Goal: Task Accomplishment & Management: Use online tool/utility

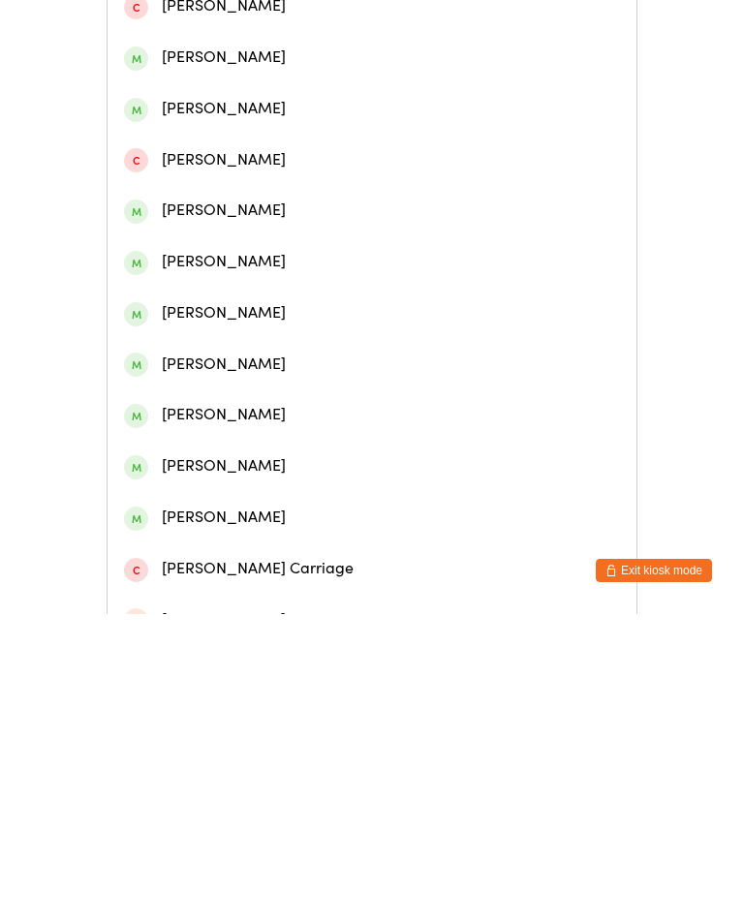
type input "[PERSON_NAME]"
click at [229, 278] on div "[PERSON_NAME]" at bounding box center [372, 266] width 496 height 26
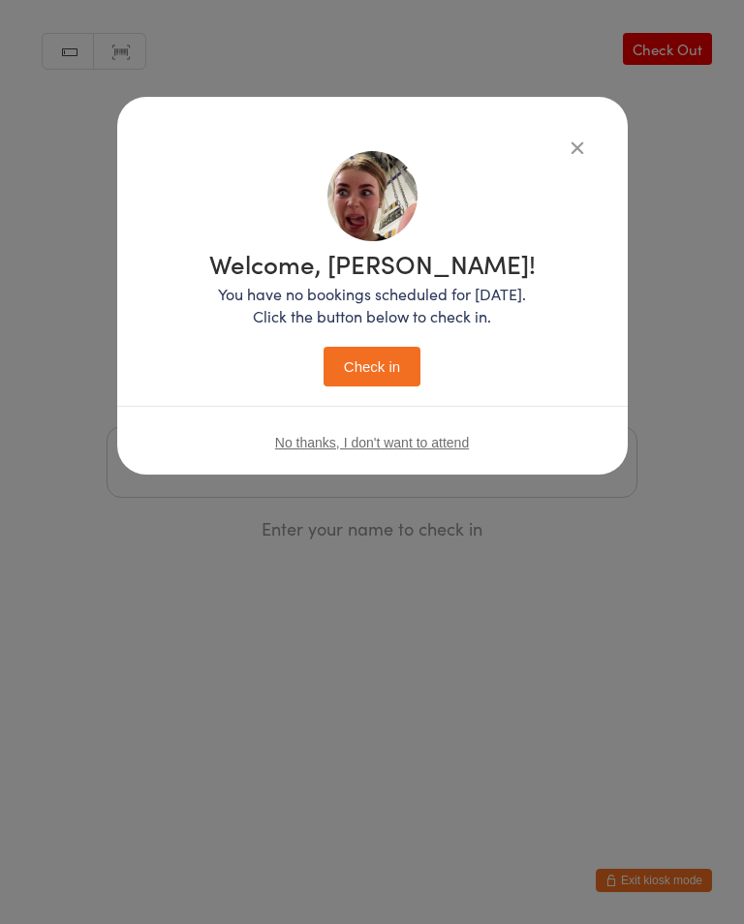
click at [392, 368] on button "Check in" at bounding box center [371, 367] width 97 height 40
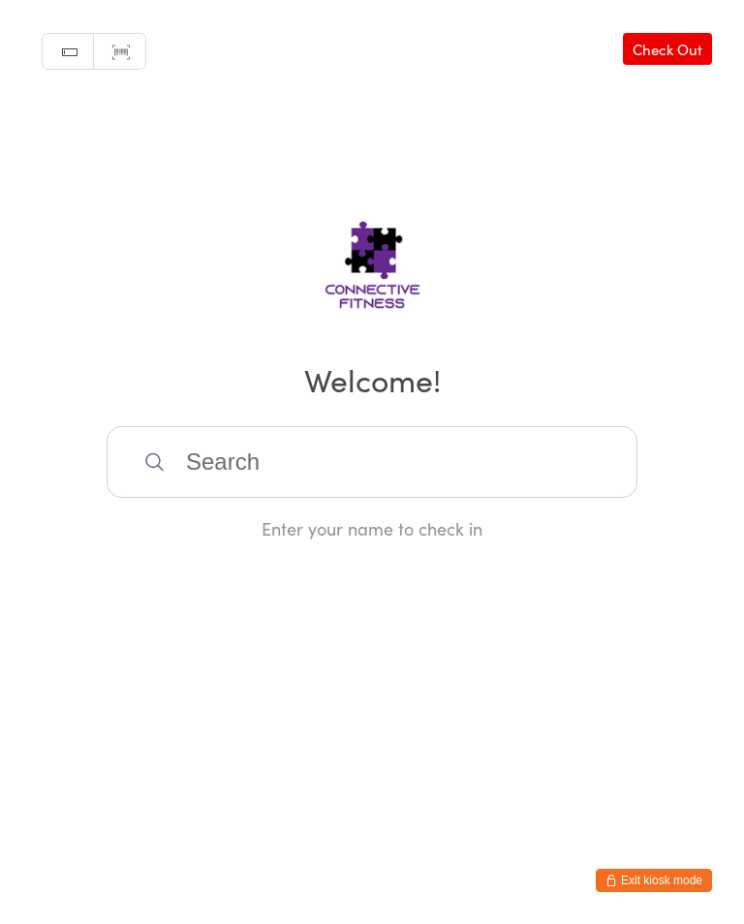
click at [357, 438] on input "search" at bounding box center [371, 462] width 531 height 72
click at [657, 47] on link "Check Out" at bounding box center [667, 49] width 89 height 32
click at [253, 463] on input "search" at bounding box center [371, 462] width 531 height 72
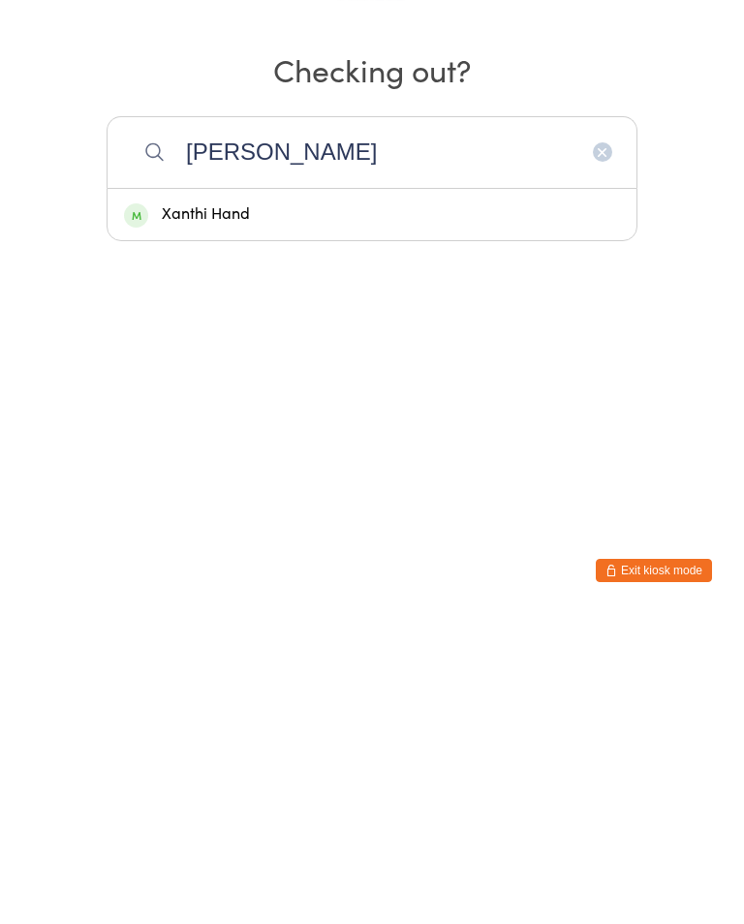
type input "[PERSON_NAME]"
click at [186, 511] on div "Xanthi Hand" at bounding box center [372, 524] width 496 height 26
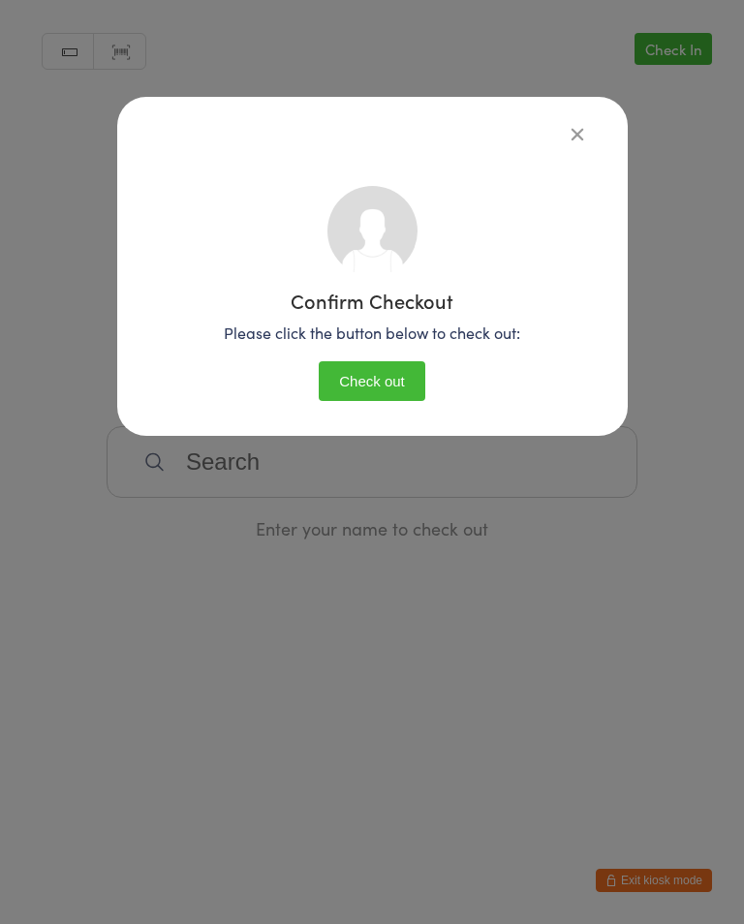
click at [573, 124] on icon "button" at bounding box center [576, 133] width 21 height 21
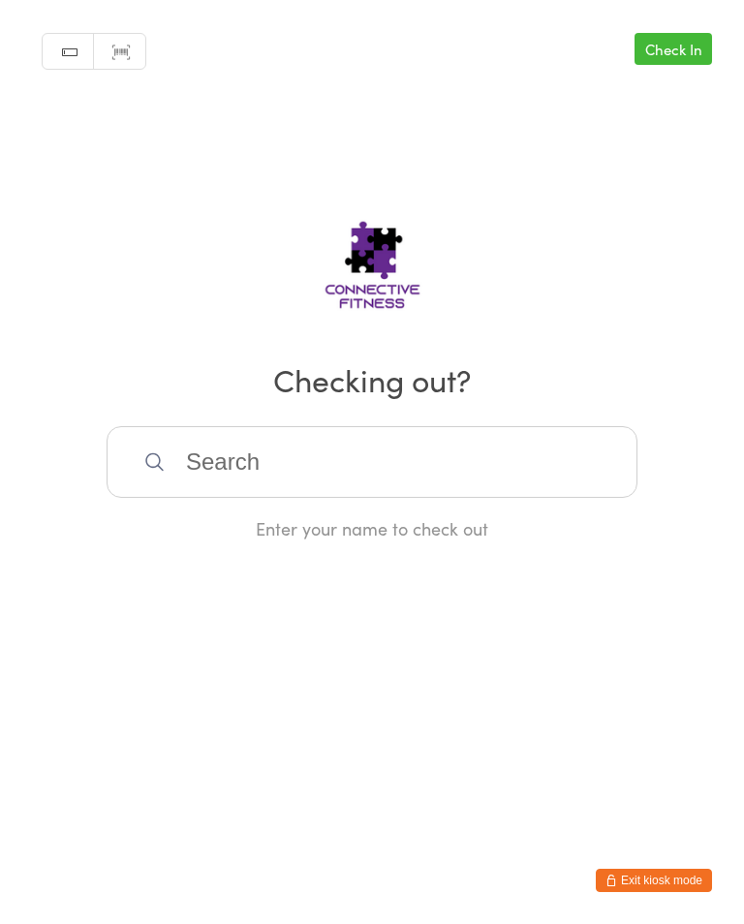
click at [418, 451] on input "search" at bounding box center [371, 462] width 531 height 72
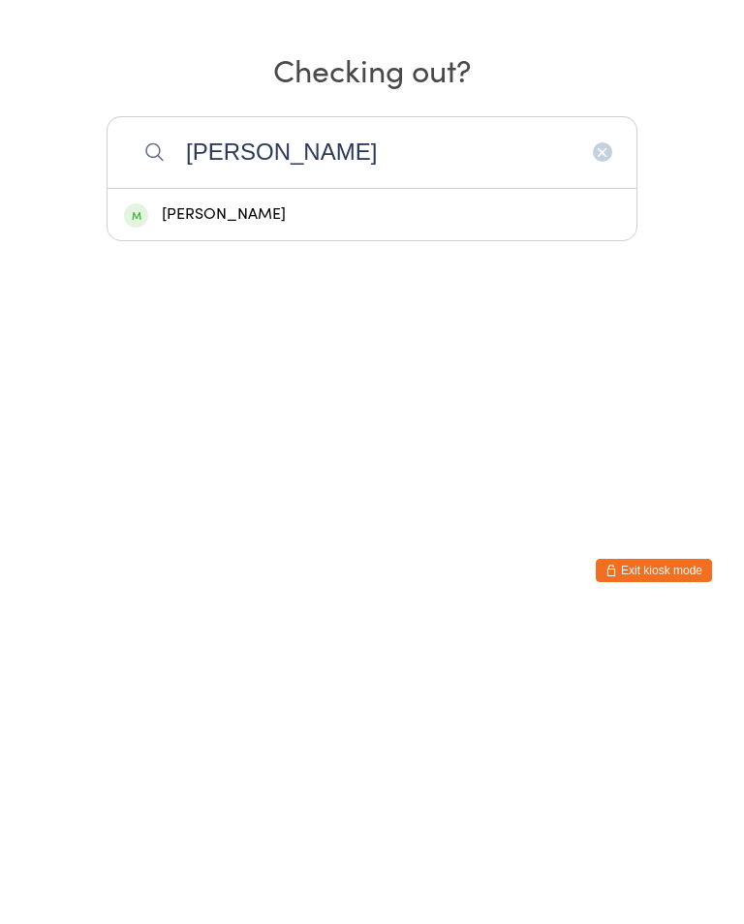
type input "[PERSON_NAME]"
click at [413, 511] on div "[PERSON_NAME]" at bounding box center [372, 524] width 496 height 26
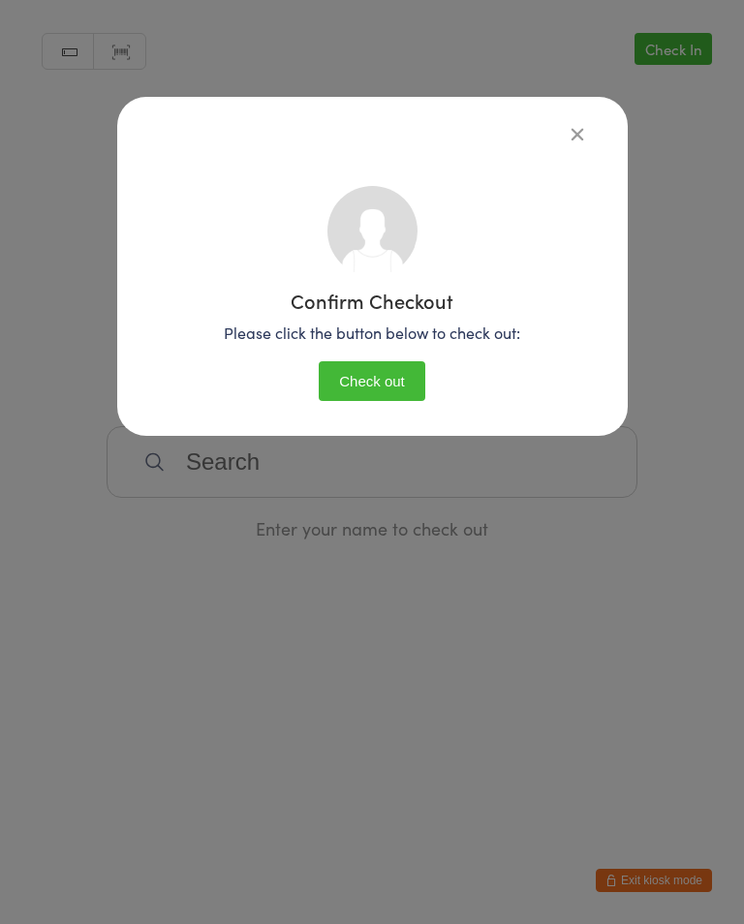
click at [381, 381] on button "Check out" at bounding box center [372, 381] width 106 height 40
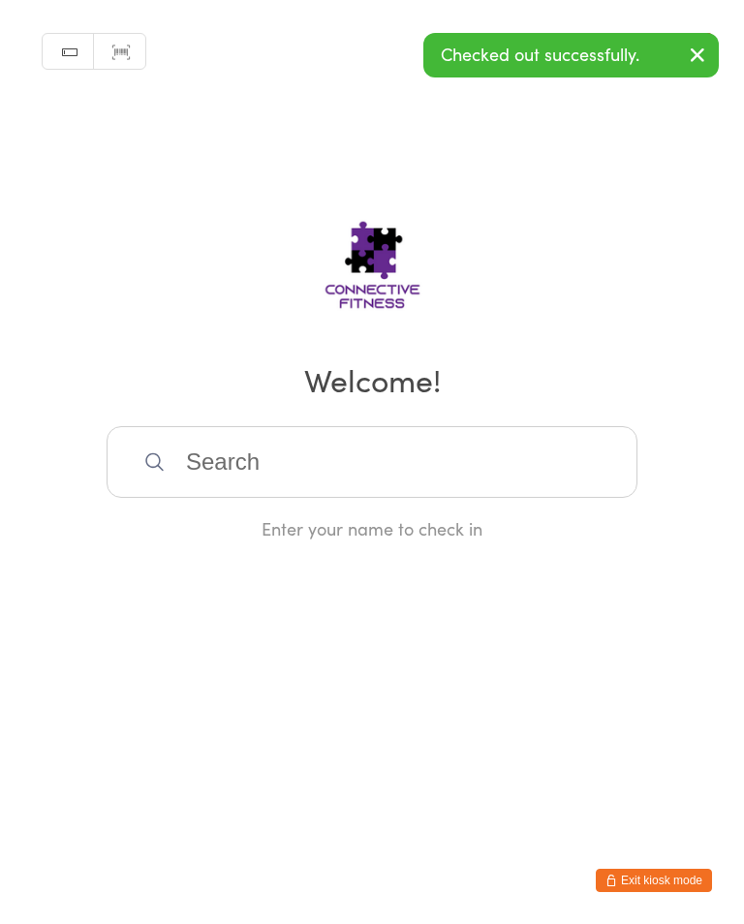
click at [714, 68] on button "button" at bounding box center [697, 56] width 43 height 45
